Goal: Find specific page/section: Find specific page/section

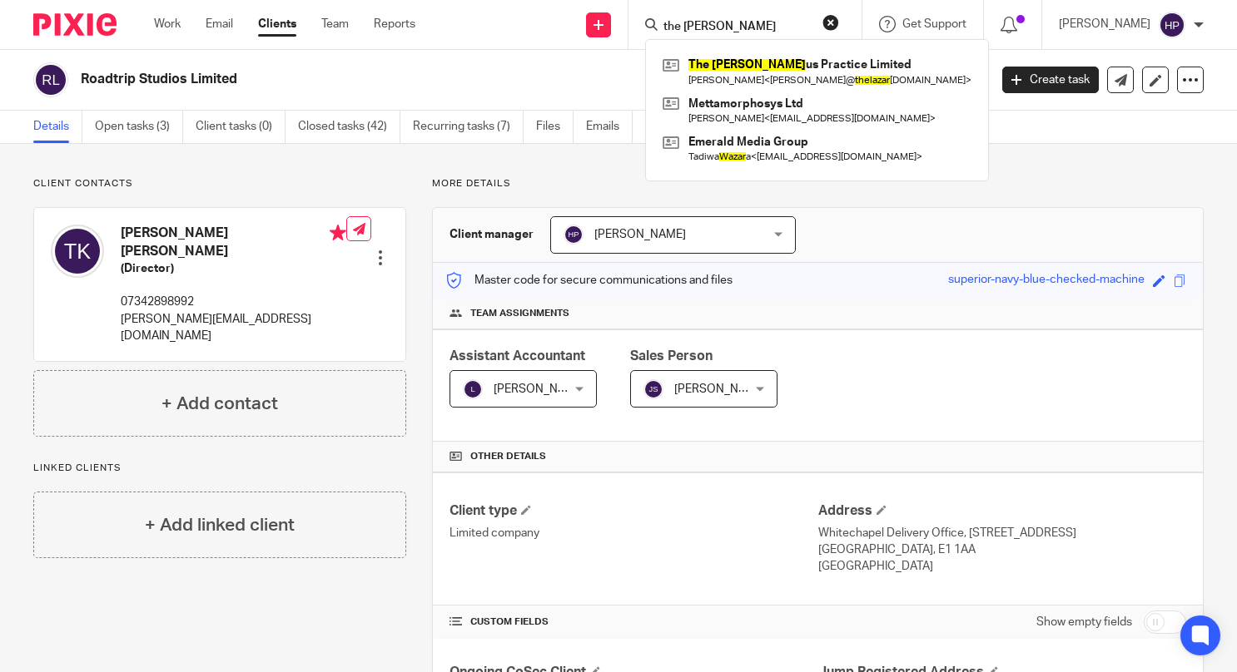
click at [839, 18] on button "reset" at bounding box center [830, 22] width 17 height 17
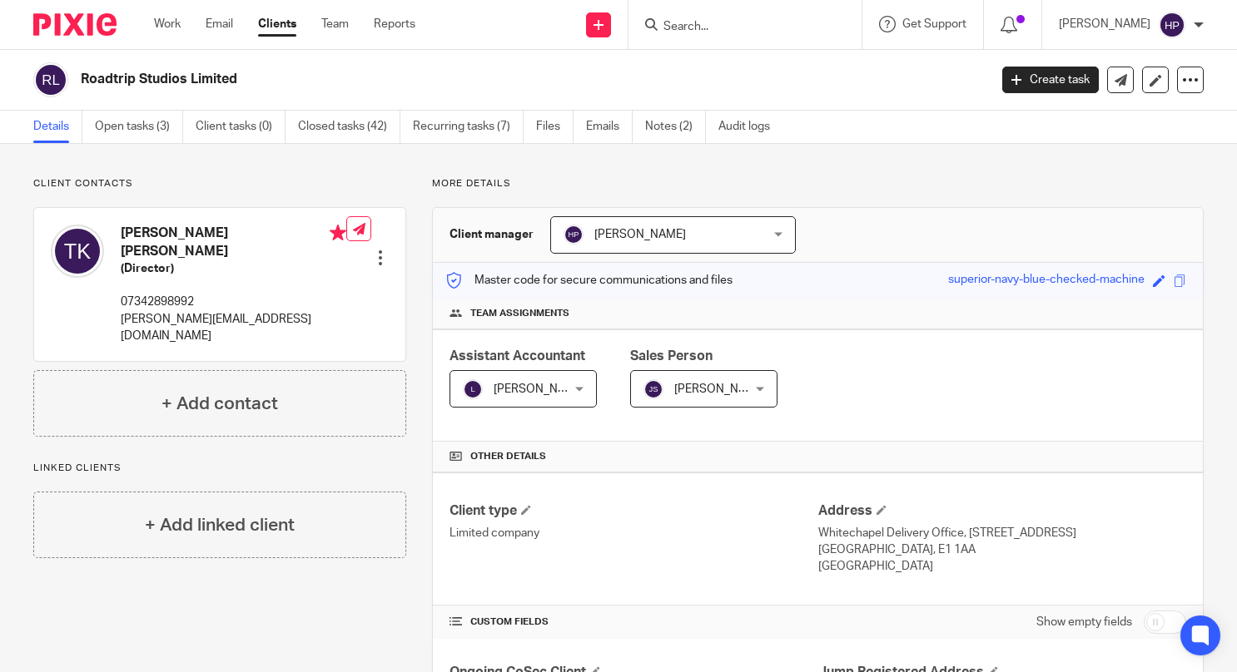
click at [811, 24] on input "Search" at bounding box center [737, 27] width 150 height 15
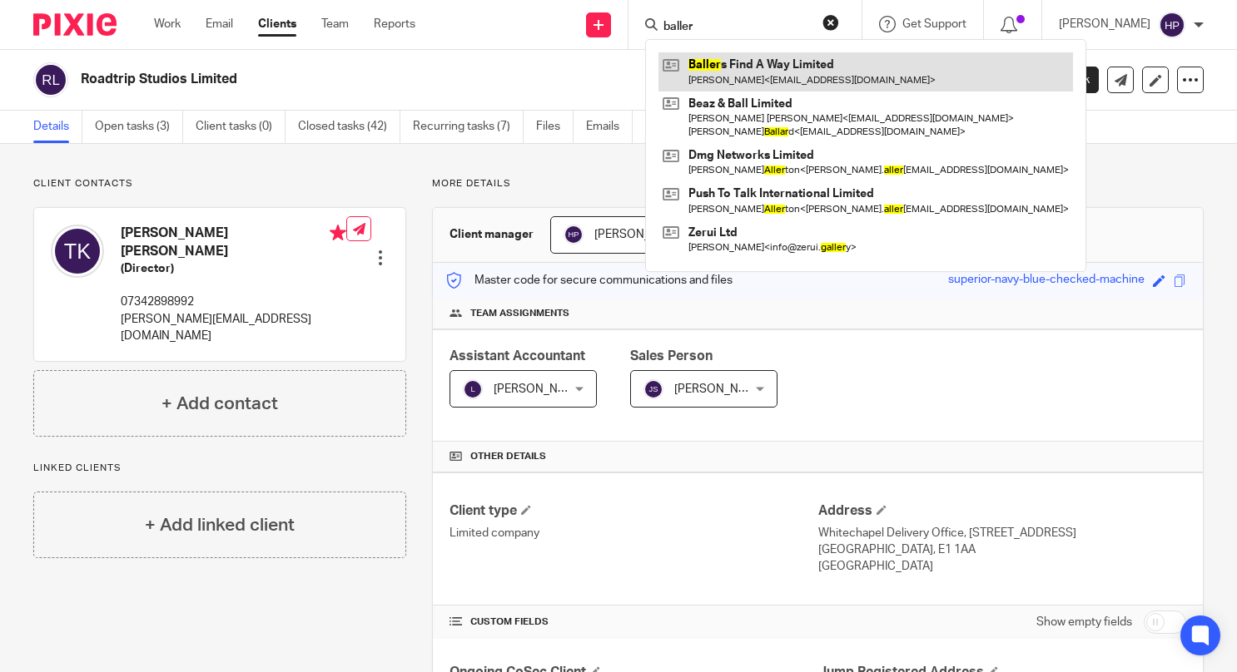
type input "baller"
click at [796, 68] on link at bounding box center [865, 71] width 414 height 38
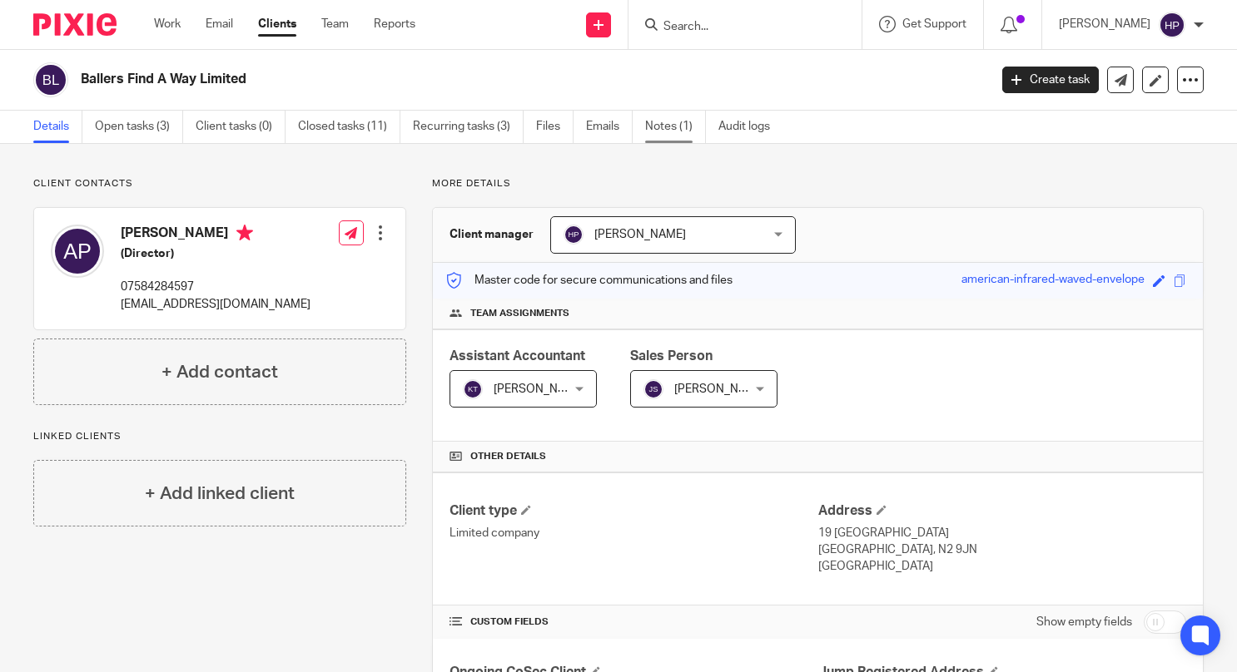
click at [657, 126] on link "Notes (1)" at bounding box center [675, 127] width 61 height 32
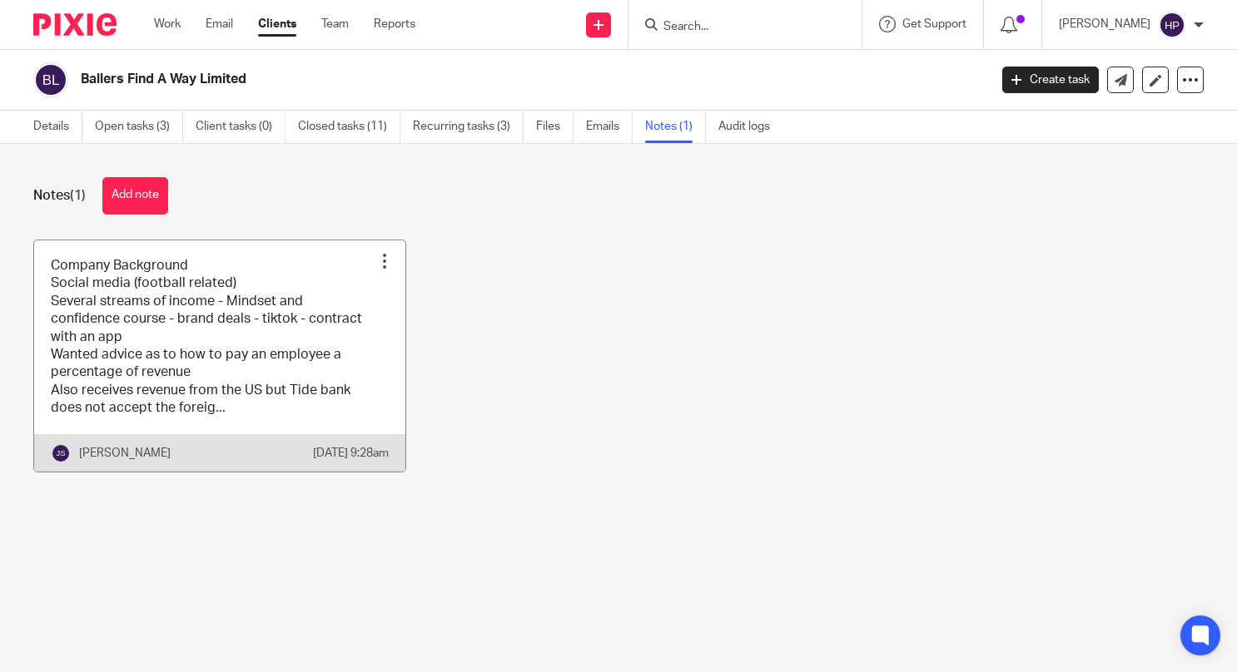
click at [217, 348] on link at bounding box center [219, 355] width 371 height 231
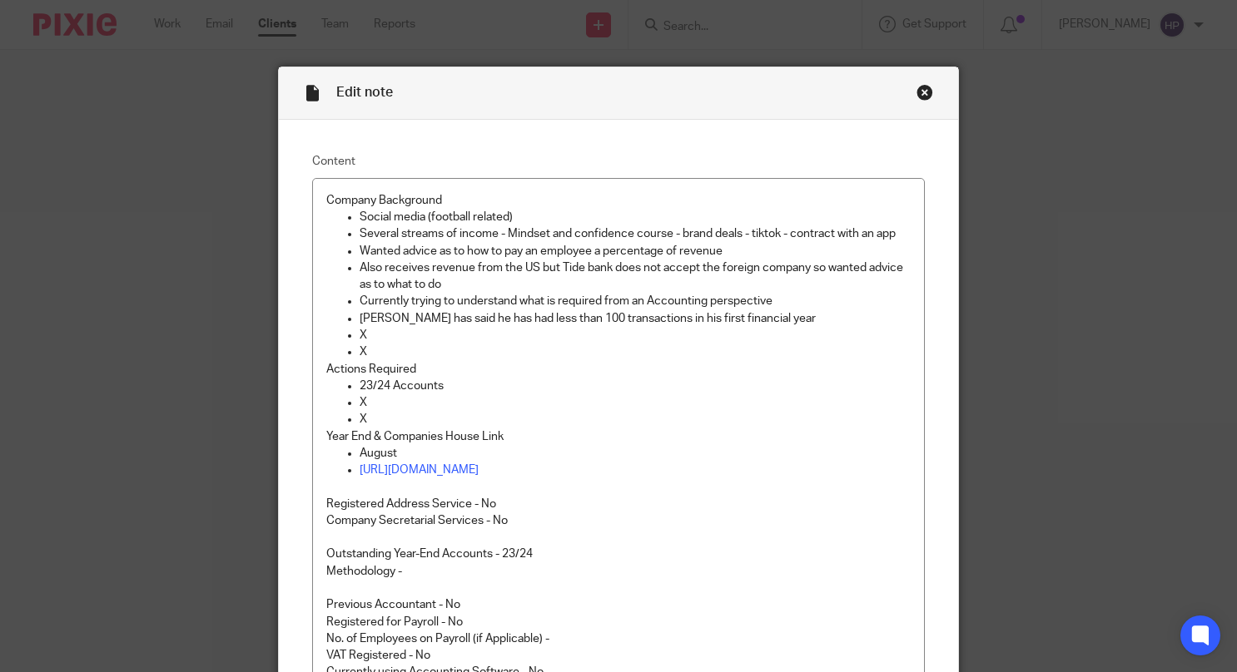
click at [920, 94] on div "Close this dialog window" at bounding box center [924, 92] width 17 height 17
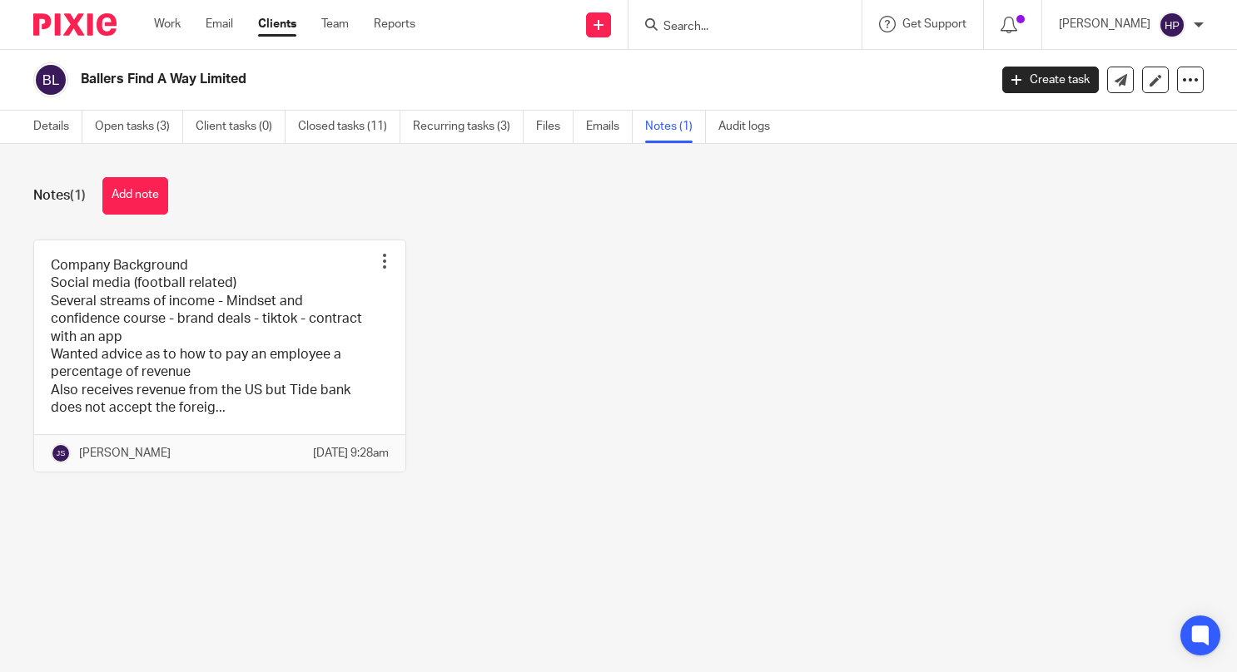
click at [811, 25] on input "Search" at bounding box center [737, 27] width 150 height 15
type input "afrilim"
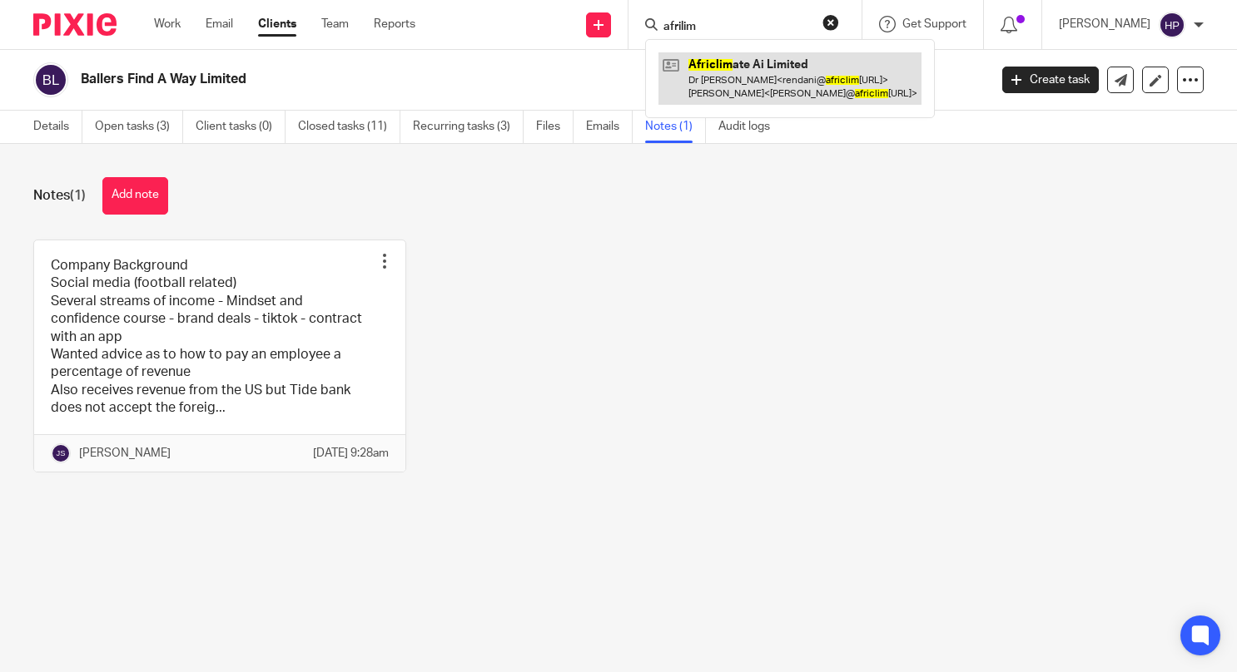
click at [773, 67] on link at bounding box center [789, 78] width 263 height 52
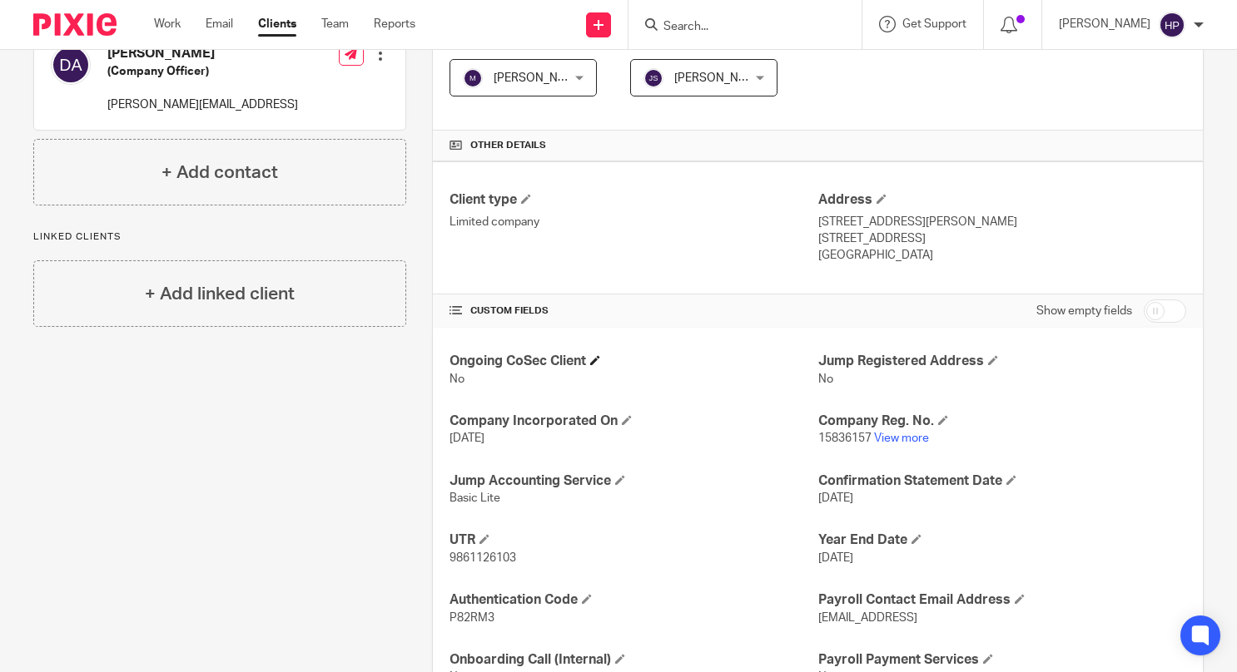
scroll to position [381, 0]
